Goal: Task Accomplishment & Management: Use online tool/utility

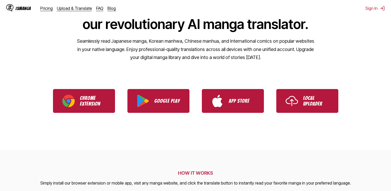
scroll to position [68, 0]
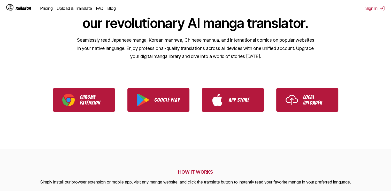
click at [289, 112] on ul "Chrome Extension Google Play App Store Local Uploader" at bounding box center [195, 100] width 391 height 36
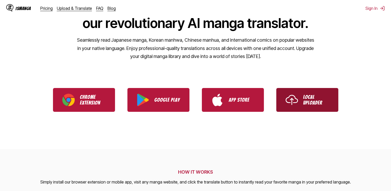
click at [297, 95] on img "Use IsManga Local Uploader" at bounding box center [291, 99] width 12 height 12
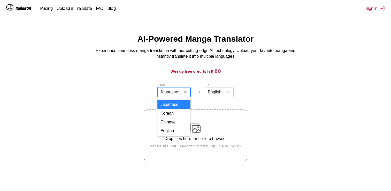
click at [178, 93] on div "Japanese" at bounding box center [168, 92] width 23 height 8
click at [172, 114] on div "Korean" at bounding box center [173, 113] width 33 height 9
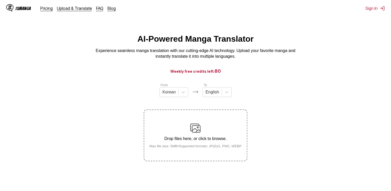
click at [201, 129] on div "Drop files here, or click to browse. Max file size: 5MB • Supported formats: JP…" at bounding box center [195, 135] width 100 height 25
click at [0, 0] on input "Drop files here, or click to browse. Max file size: 5MB • Supported formats: JP…" at bounding box center [0, 0] width 0 height 0
click at [186, 128] on div "Drop files here, or click to browse. Max file size: 5MB • Supported formats: JP…" at bounding box center [195, 135] width 100 height 25
click at [0, 0] on input "Drop files here, or click to browse. Max file size: 5MB • Supported formats: JP…" at bounding box center [0, 0] width 0 height 0
click at [196, 131] on img at bounding box center [195, 128] width 10 height 10
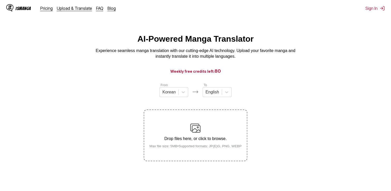
click at [0, 0] on input "Drop files here, or click to browse. Max file size: 5MB • Supported formats: JP…" at bounding box center [0, 0] width 0 height 0
click at [210, 125] on div "Drop files here, or click to browse. Max file size: 5MB • Supported formats: JP…" at bounding box center [195, 135] width 100 height 25
click at [0, 0] on input "Drop files here, or click to browse. Max file size: 5MB • Supported formats: JP…" at bounding box center [0, 0] width 0 height 0
